Goal: Transaction & Acquisition: Obtain resource

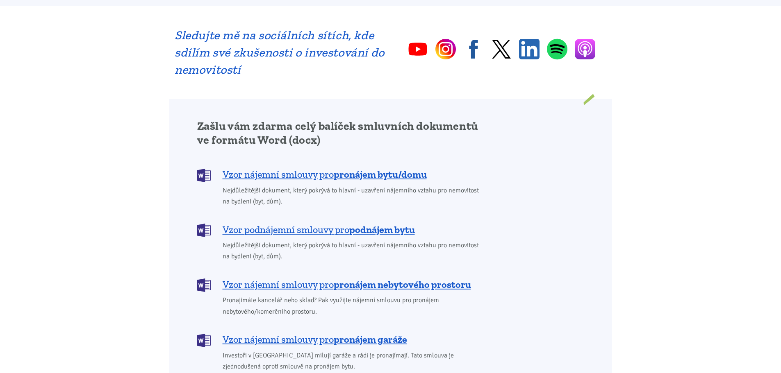
scroll to position [615, 0]
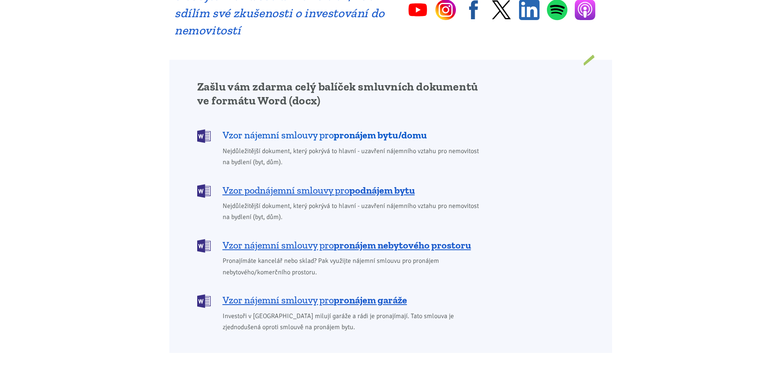
click at [304, 129] on span "Vzor nájemní smlouvy pro pronájem bytu/domu" at bounding box center [325, 135] width 204 height 13
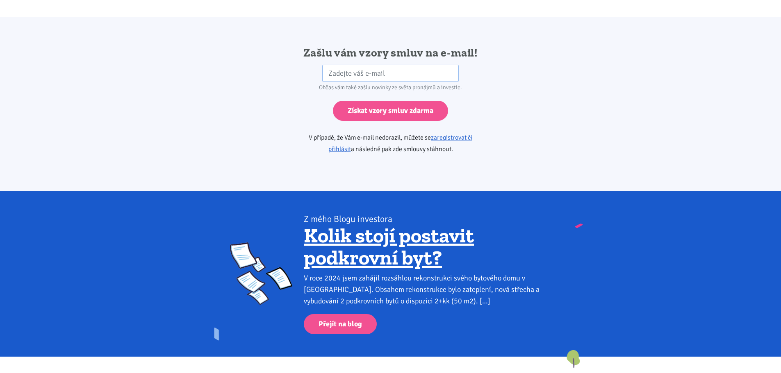
scroll to position [1369, 0]
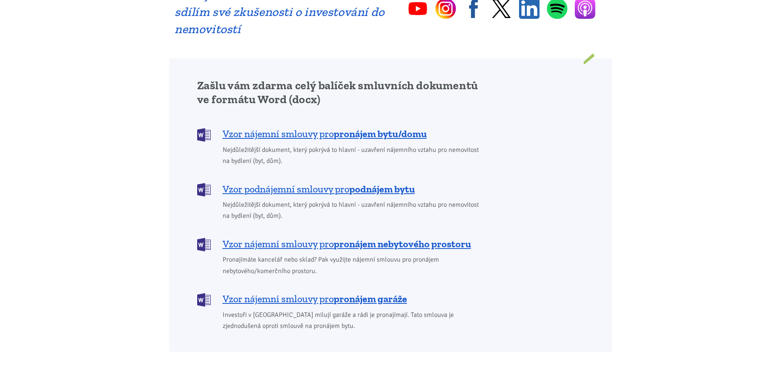
scroll to position [615, 0]
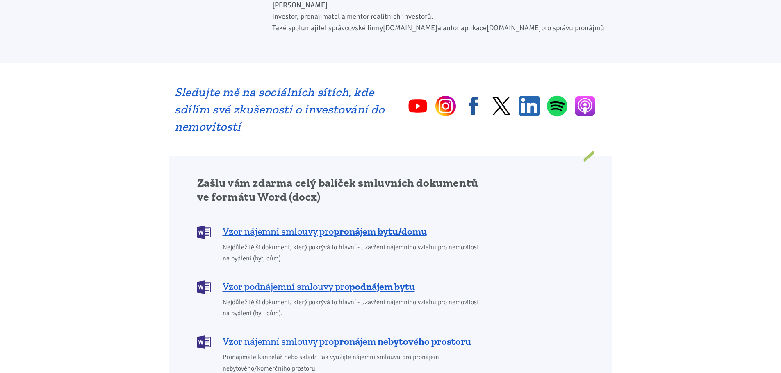
scroll to position [533, 0]
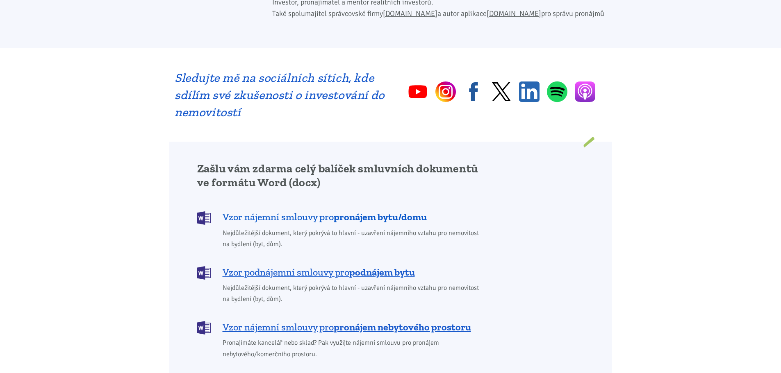
click at [268, 211] on span "Vzor nájemní smlouvy pro pronájem bytu/domu" at bounding box center [325, 217] width 204 height 13
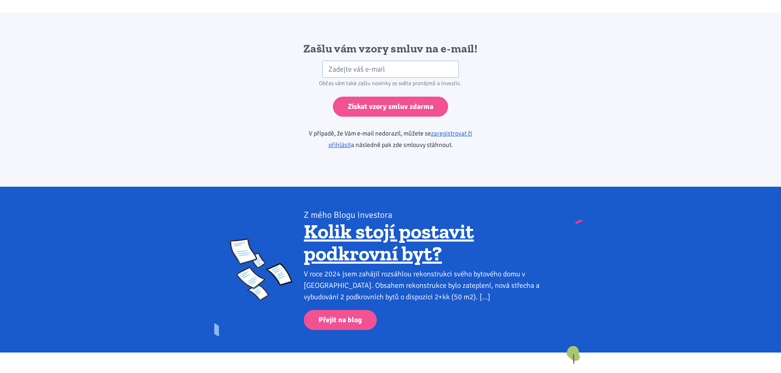
scroll to position [1369, 0]
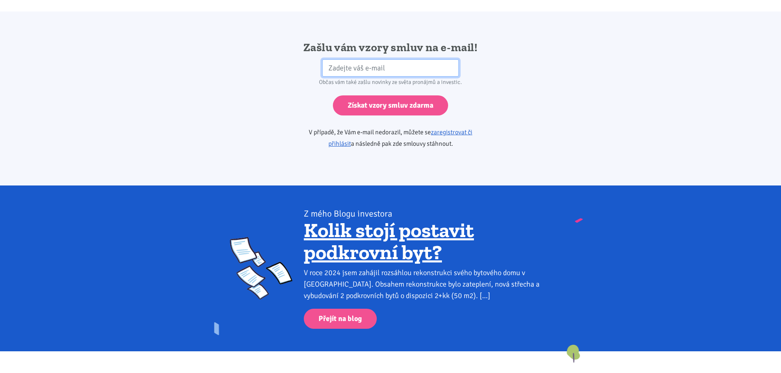
click at [336, 59] on input "email" at bounding box center [390, 68] width 136 height 18
click at [416, 59] on input "hawawrehova@seznam.cz" at bounding box center [390, 68] width 136 height 18
type input "h"
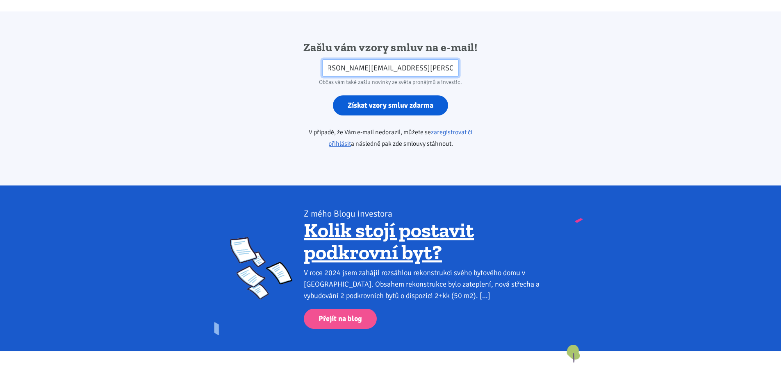
type input "marcela.hawawrehovanemosok@seznam.cz"
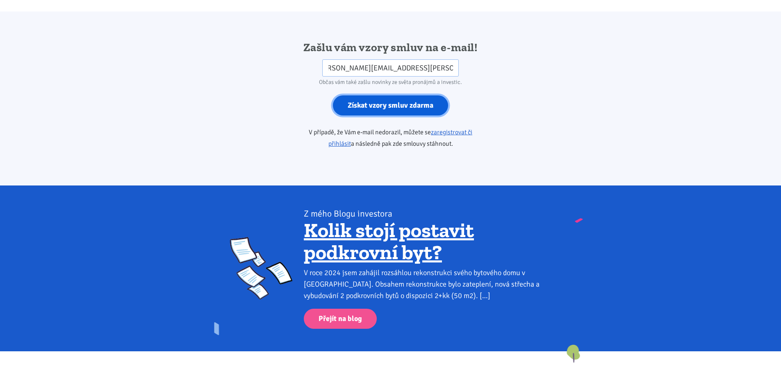
scroll to position [0, 0]
click at [389, 95] on input "Získat vzory smluv zdarma" at bounding box center [390, 105] width 115 height 20
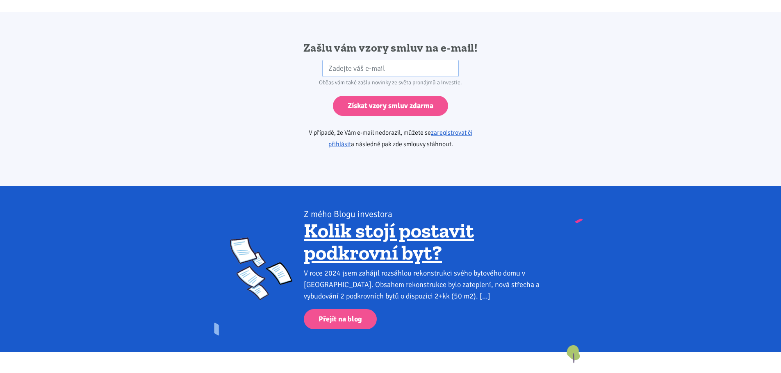
scroll to position [1369, 0]
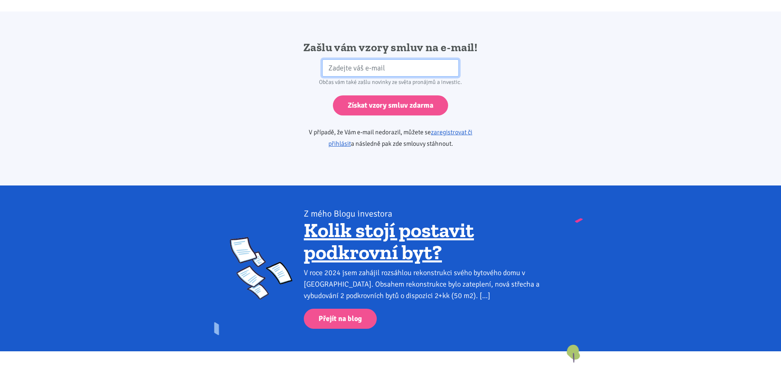
click at [333, 59] on input "email" at bounding box center [390, 68] width 136 height 18
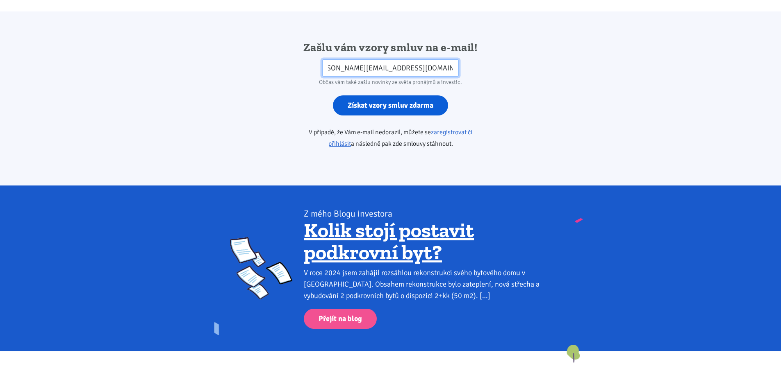
type input "[PERSON_NAME][EMAIL_ADDRESS][DOMAIN_NAME]"
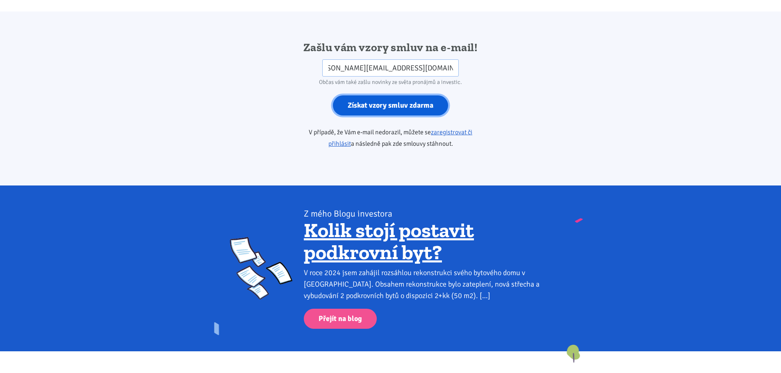
scroll to position [0, 0]
click at [406, 95] on input "Získat vzory smluv zdarma" at bounding box center [390, 105] width 115 height 20
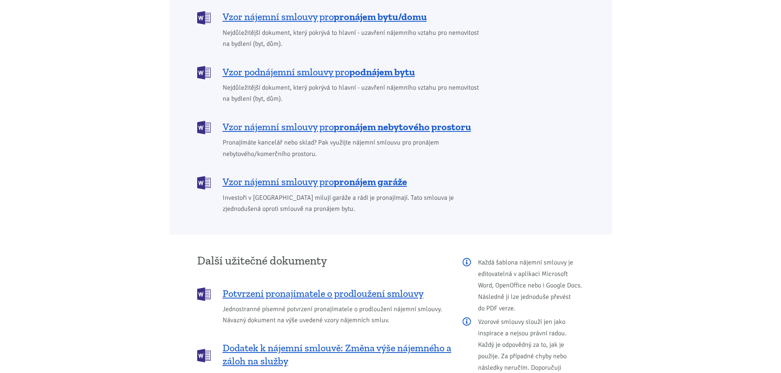
scroll to position [713, 0]
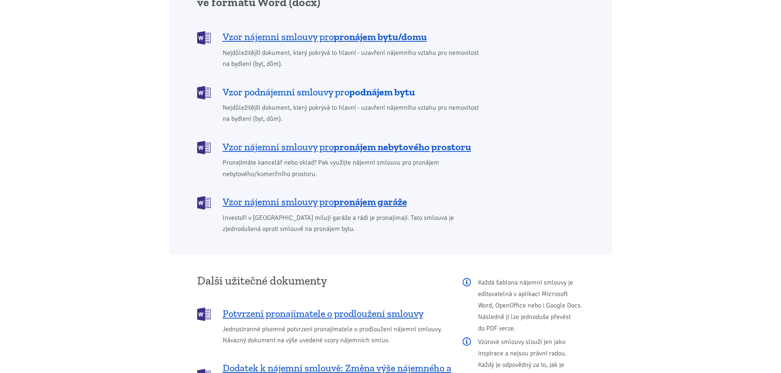
click at [295, 86] on span "Vzor podnájemní smlouvy pro podnájem bytu" at bounding box center [319, 92] width 192 height 13
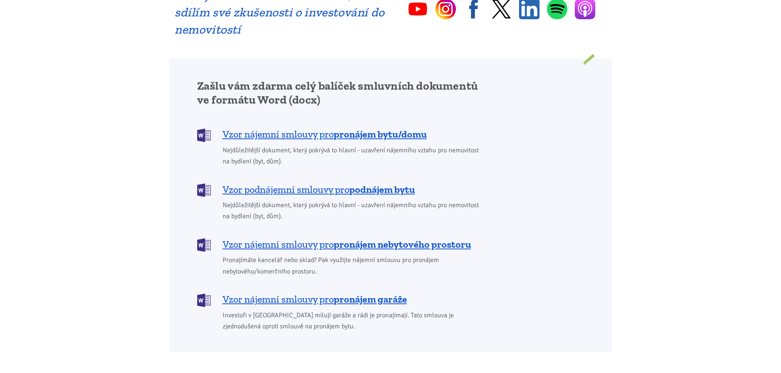
scroll to position [549, 0]
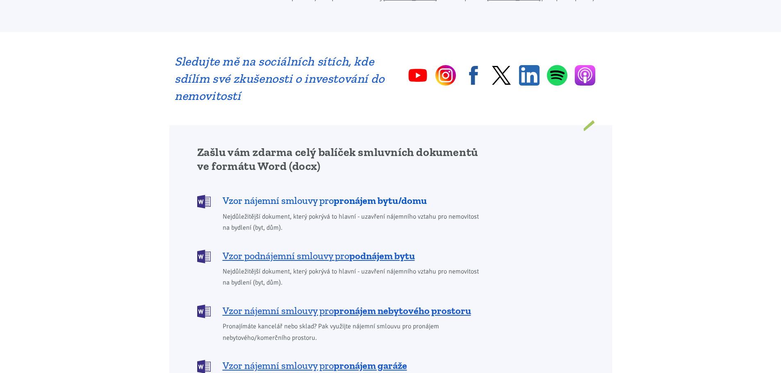
click at [286, 194] on span "Vzor nájemní smlouvy pro pronájem bytu/domu" at bounding box center [325, 200] width 204 height 13
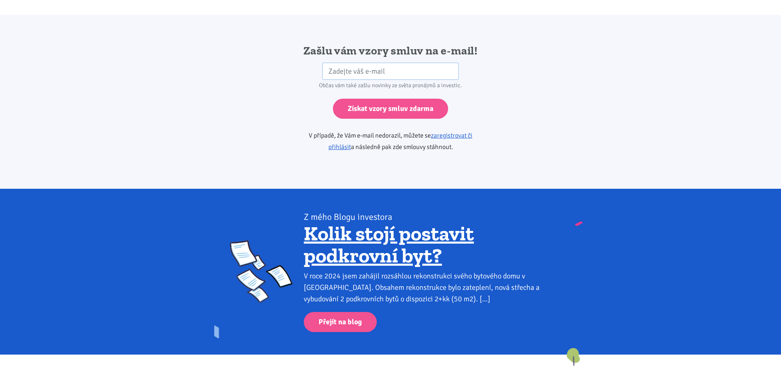
scroll to position [1369, 0]
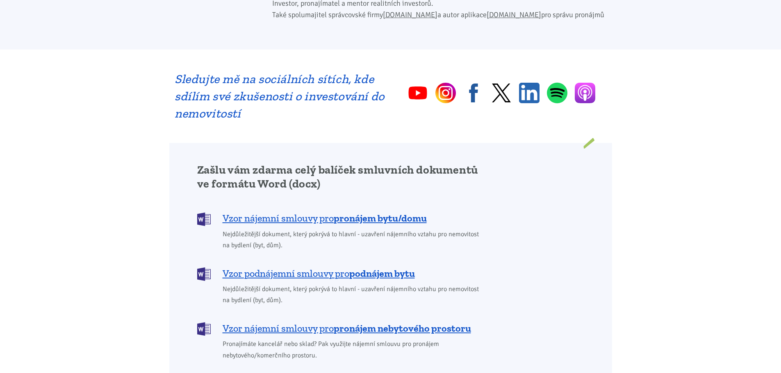
scroll to position [533, 0]
